Goal: Information Seeking & Learning: Compare options

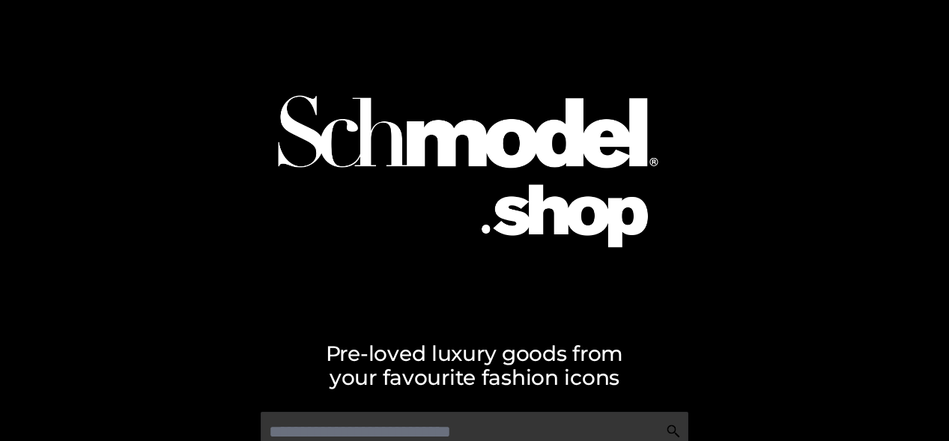
scroll to position [68, 0]
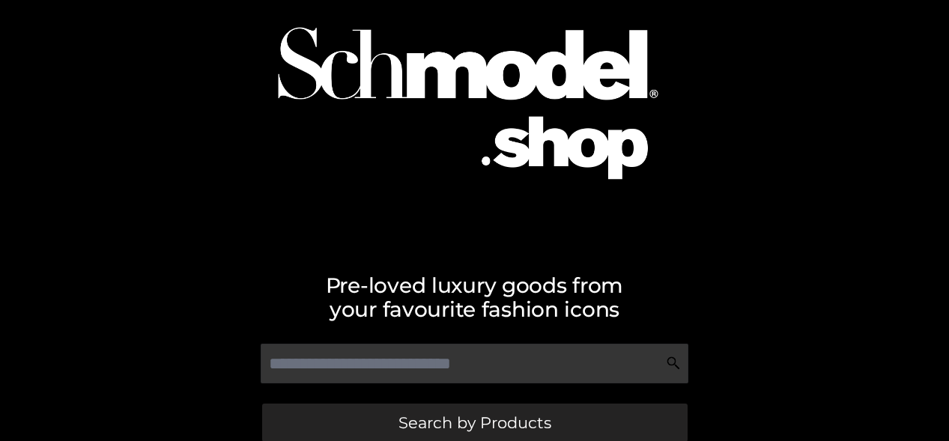
click at [474, 422] on span "Search by Products" at bounding box center [474, 423] width 153 height 16
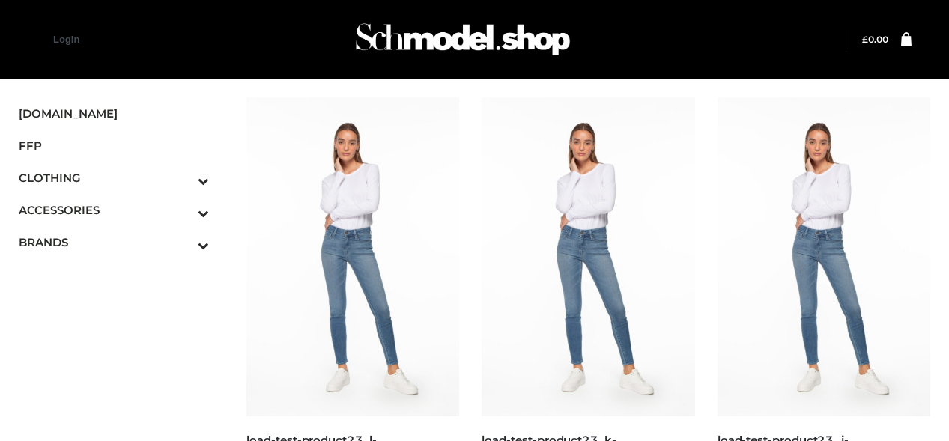
scroll to position [1558, 0]
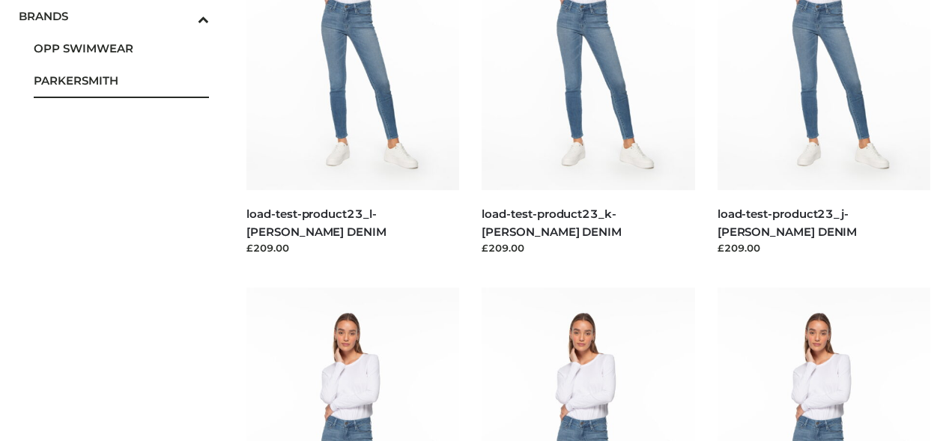
click at [121, 80] on span "PARKERSMITH" at bounding box center [121, 80] width 175 height 17
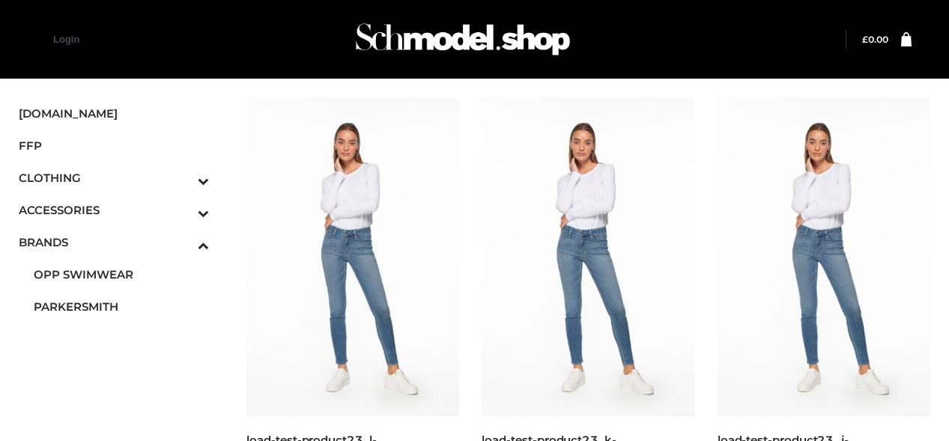
scroll to position [876, 0]
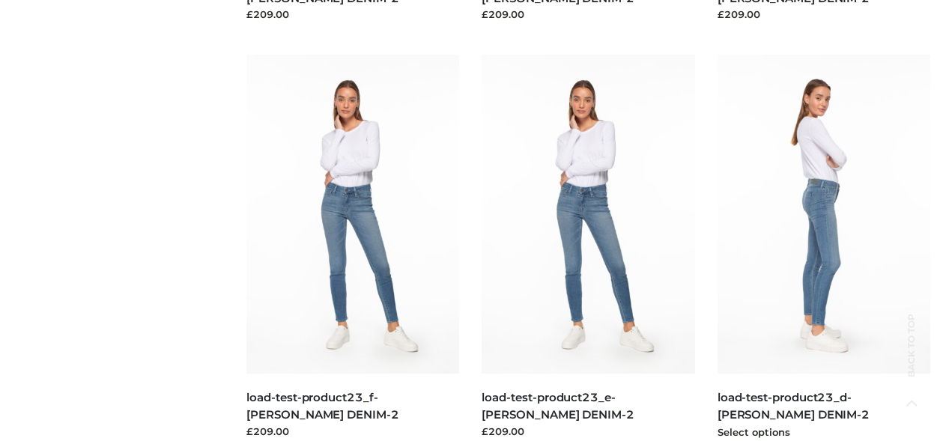
click at [823, 247] on img at bounding box center [823, 214] width 213 height 319
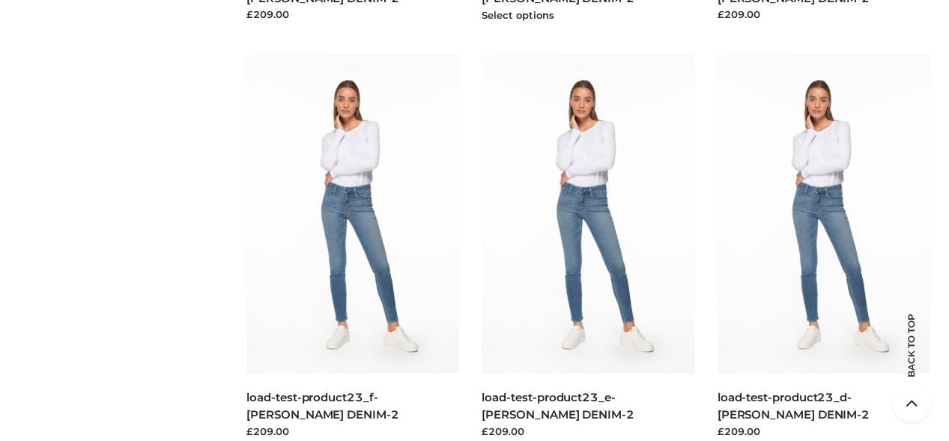
scroll to position [459, 0]
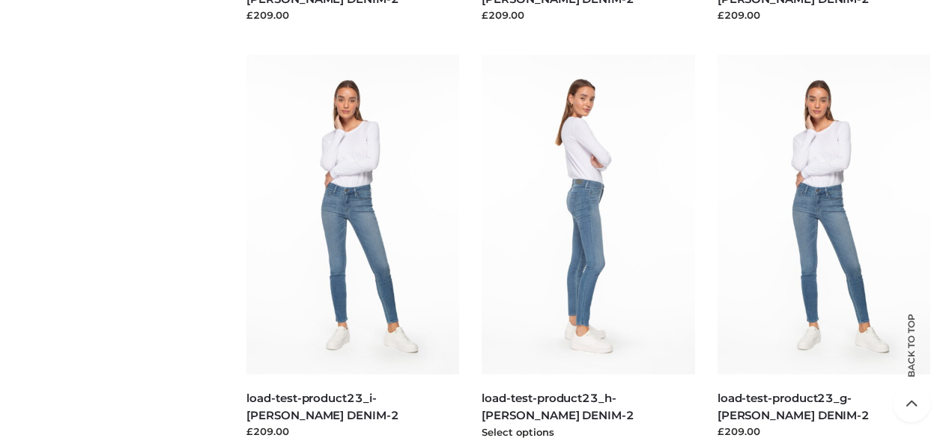
click at [588, 247] on img at bounding box center [588, 214] width 213 height 319
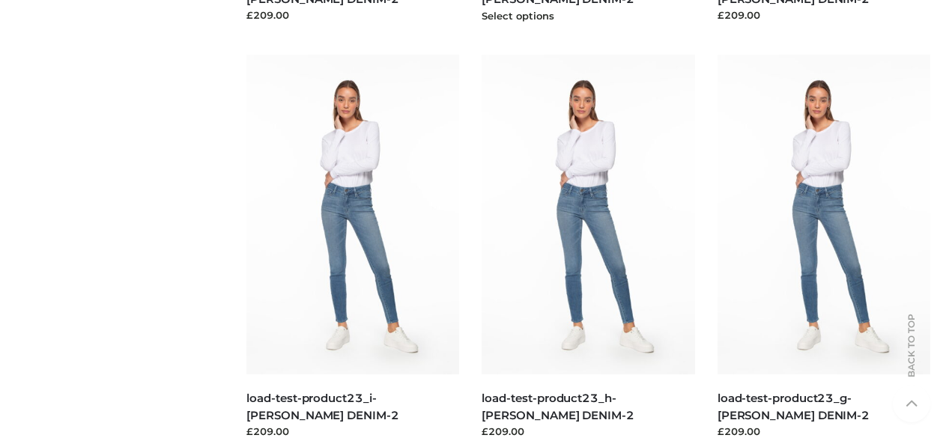
scroll to position [0, 0]
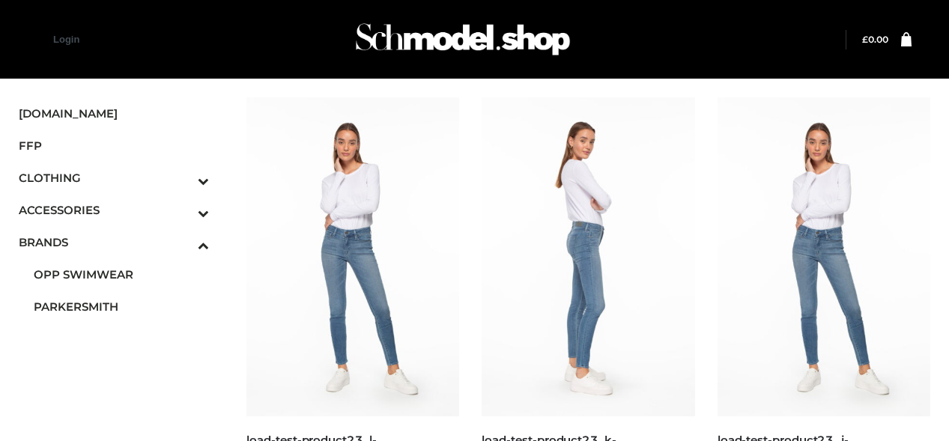
click at [588, 269] on img at bounding box center [588, 256] width 213 height 319
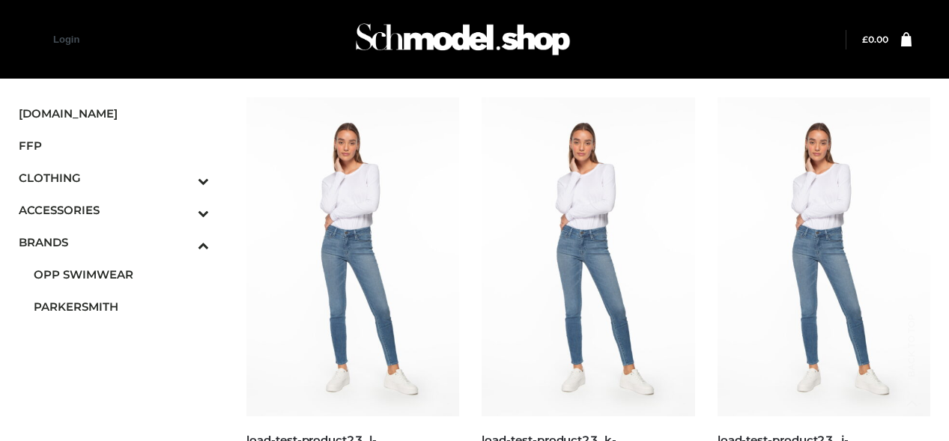
scroll to position [1293, 0]
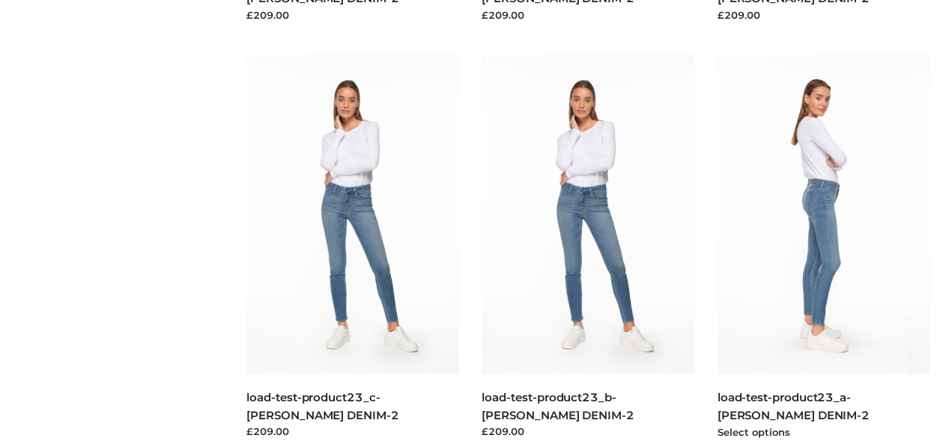
click at [823, 247] on img at bounding box center [823, 214] width 213 height 319
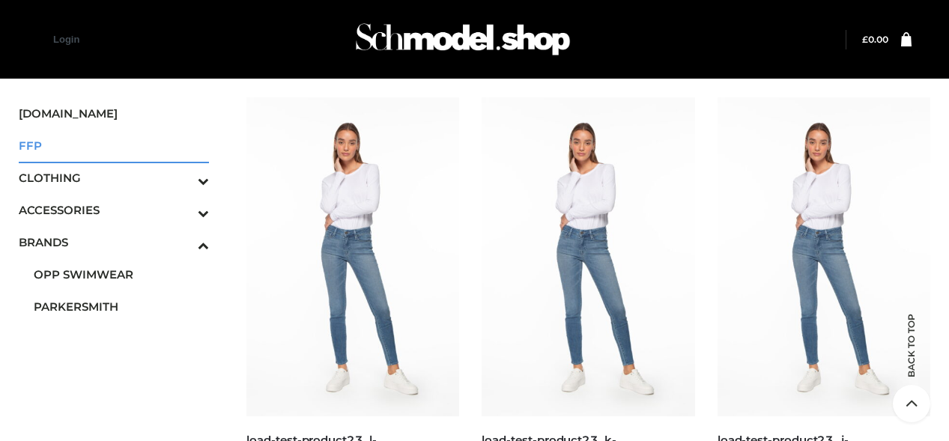
click at [114, 145] on span "FFP" at bounding box center [114, 145] width 190 height 17
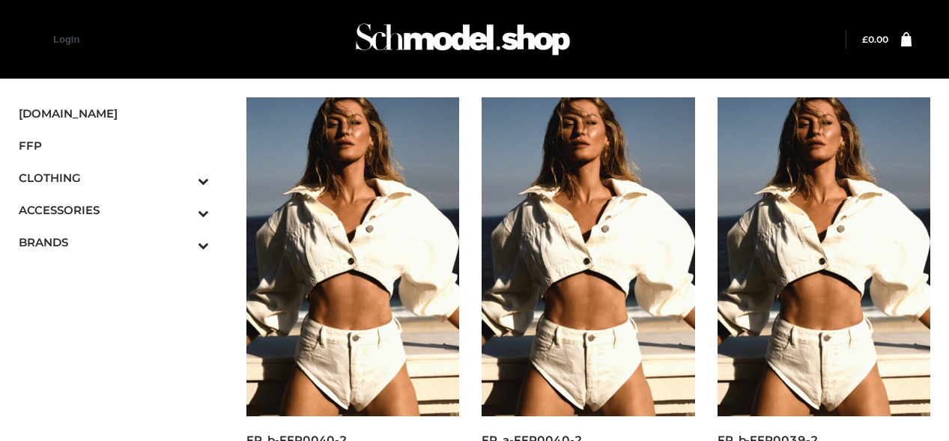
scroll to position [876, 0]
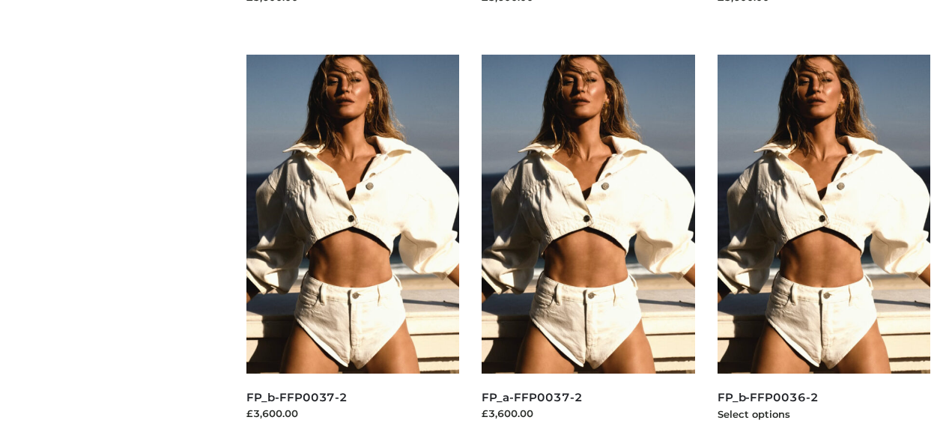
click at [823, 247] on img at bounding box center [823, 214] width 213 height 319
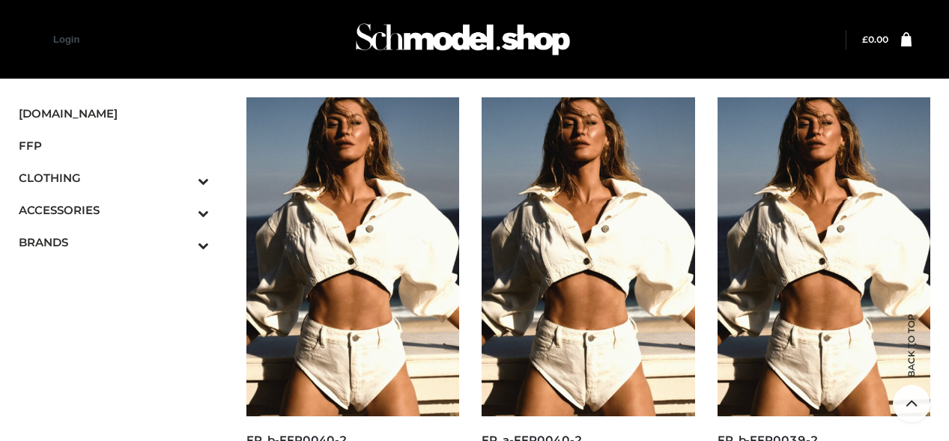
click at [353, 269] on img at bounding box center [352, 256] width 213 height 319
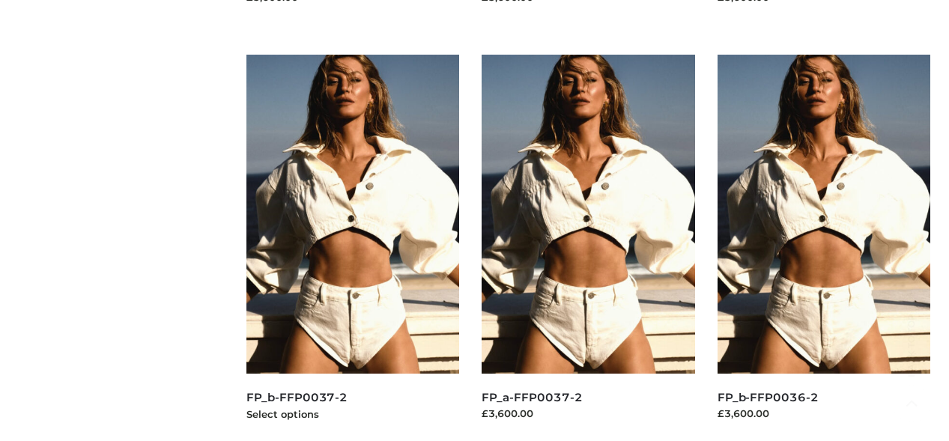
click at [353, 247] on img at bounding box center [352, 214] width 213 height 319
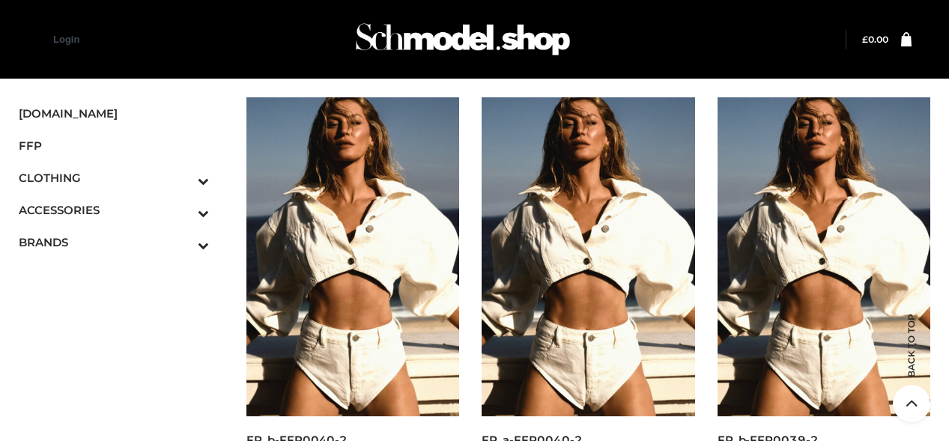
click at [823, 269] on img at bounding box center [823, 256] width 213 height 319
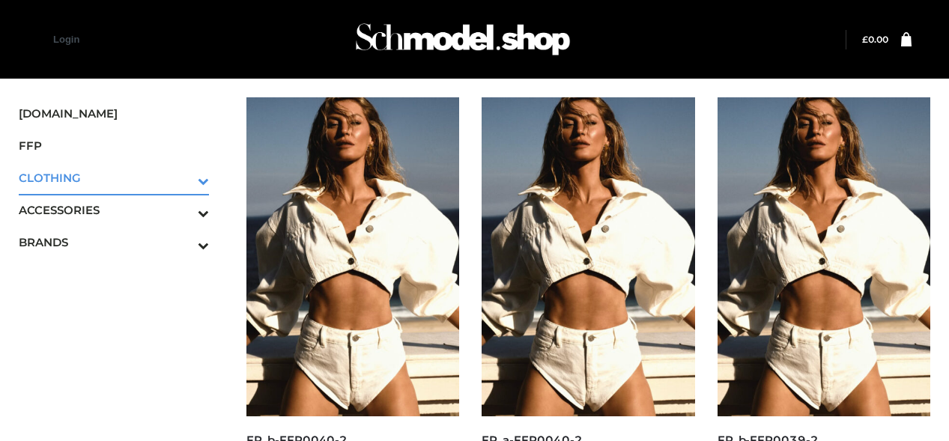
click at [183, 177] on icon "Toggle Submenu" at bounding box center [125, 180] width 168 height 17
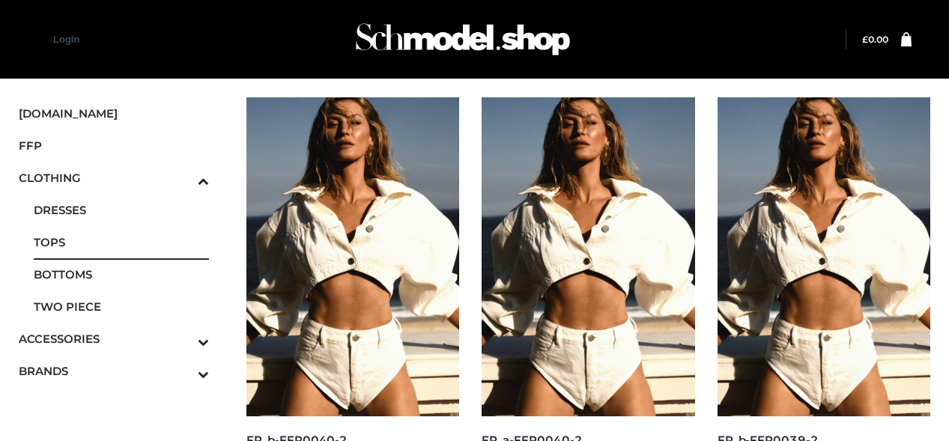
click at [121, 242] on span "TOPS" at bounding box center [121, 242] width 175 height 17
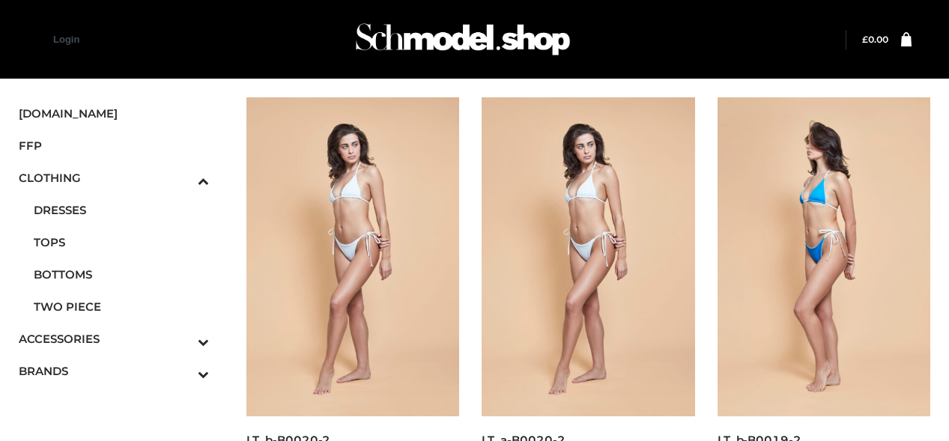
click at [823, 269] on img at bounding box center [823, 256] width 213 height 319
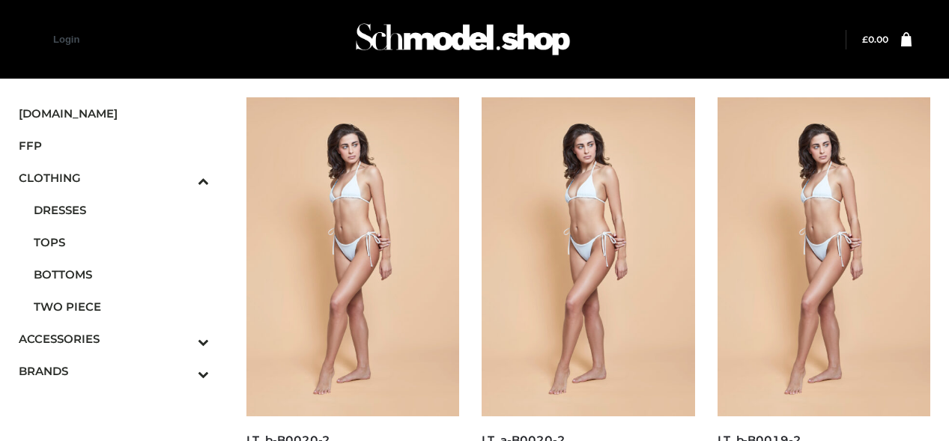
scroll to position [459, 0]
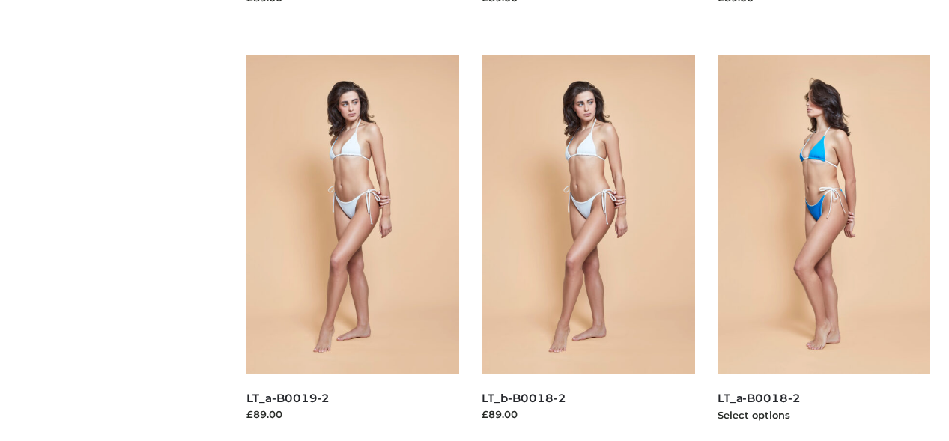
click at [823, 247] on img at bounding box center [823, 214] width 213 height 319
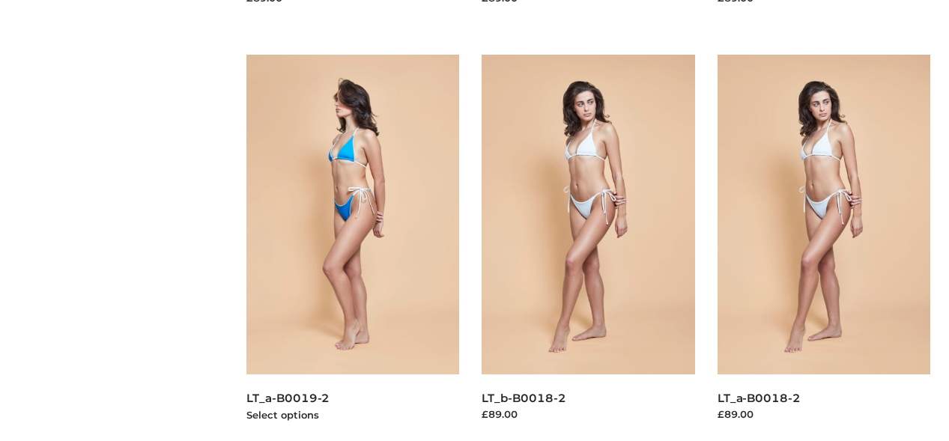
click at [353, 247] on img at bounding box center [352, 214] width 213 height 319
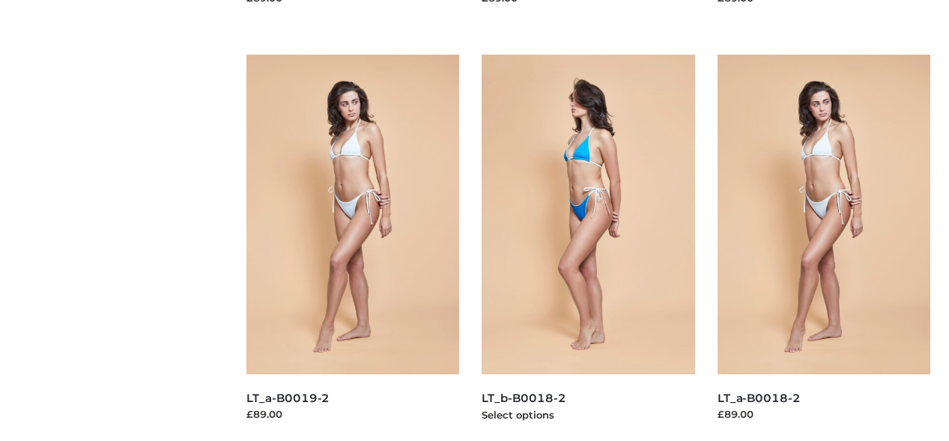
click at [588, 247] on img at bounding box center [588, 214] width 213 height 319
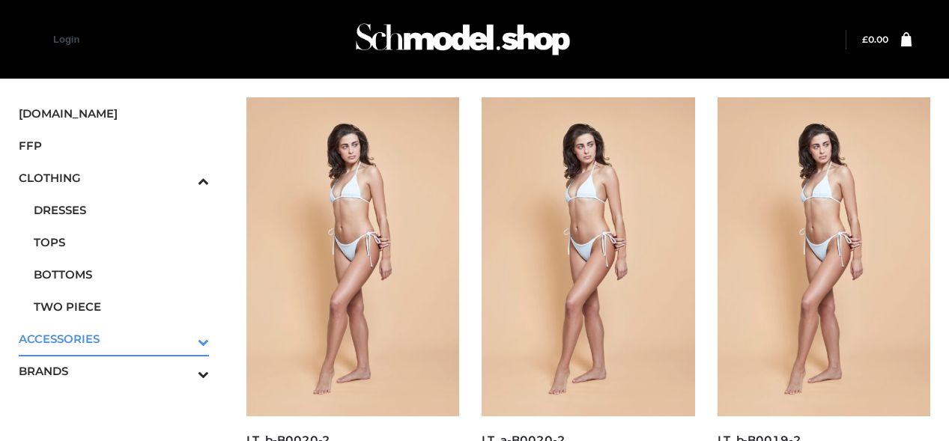
click at [183, 338] on icon "Toggle Submenu" at bounding box center [125, 341] width 168 height 17
click at [121, 362] on span "BAGS" at bounding box center [121, 370] width 175 height 17
